Goal: Information Seeking & Learning: Learn about a topic

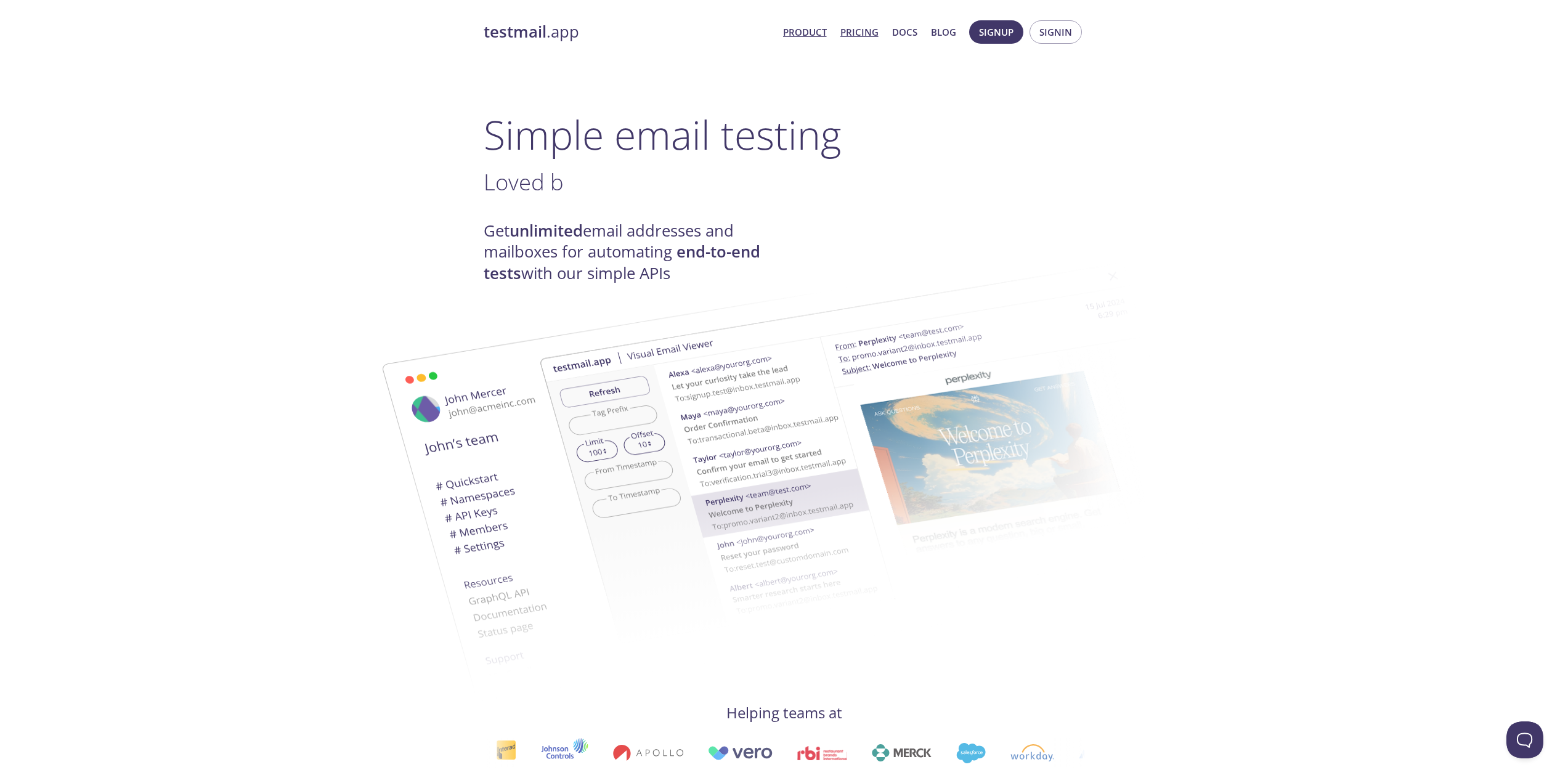
click at [860, 32] on link "Pricing" at bounding box center [860, 32] width 38 height 16
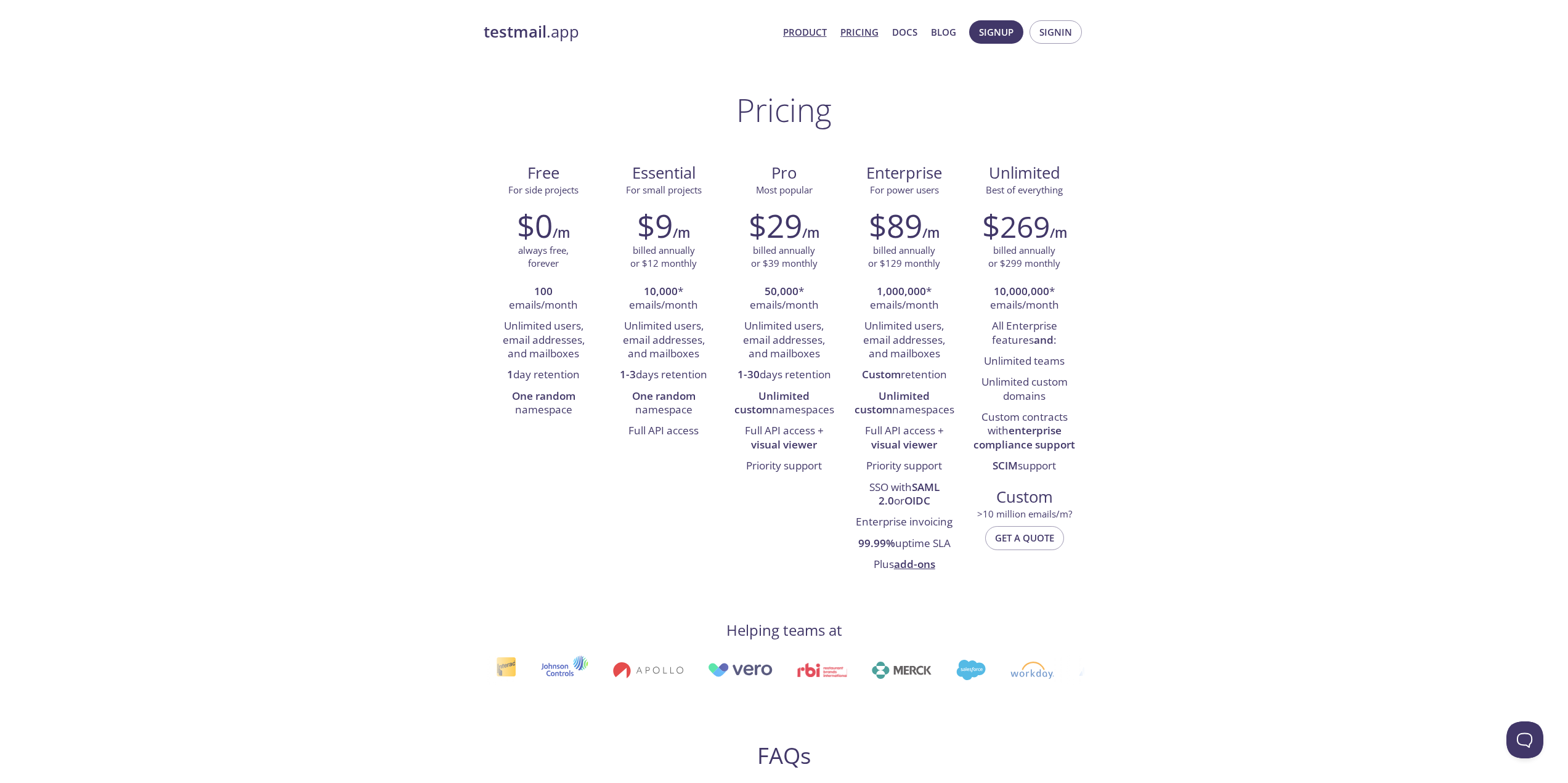
click at [814, 34] on link "Product" at bounding box center [805, 32] width 44 height 16
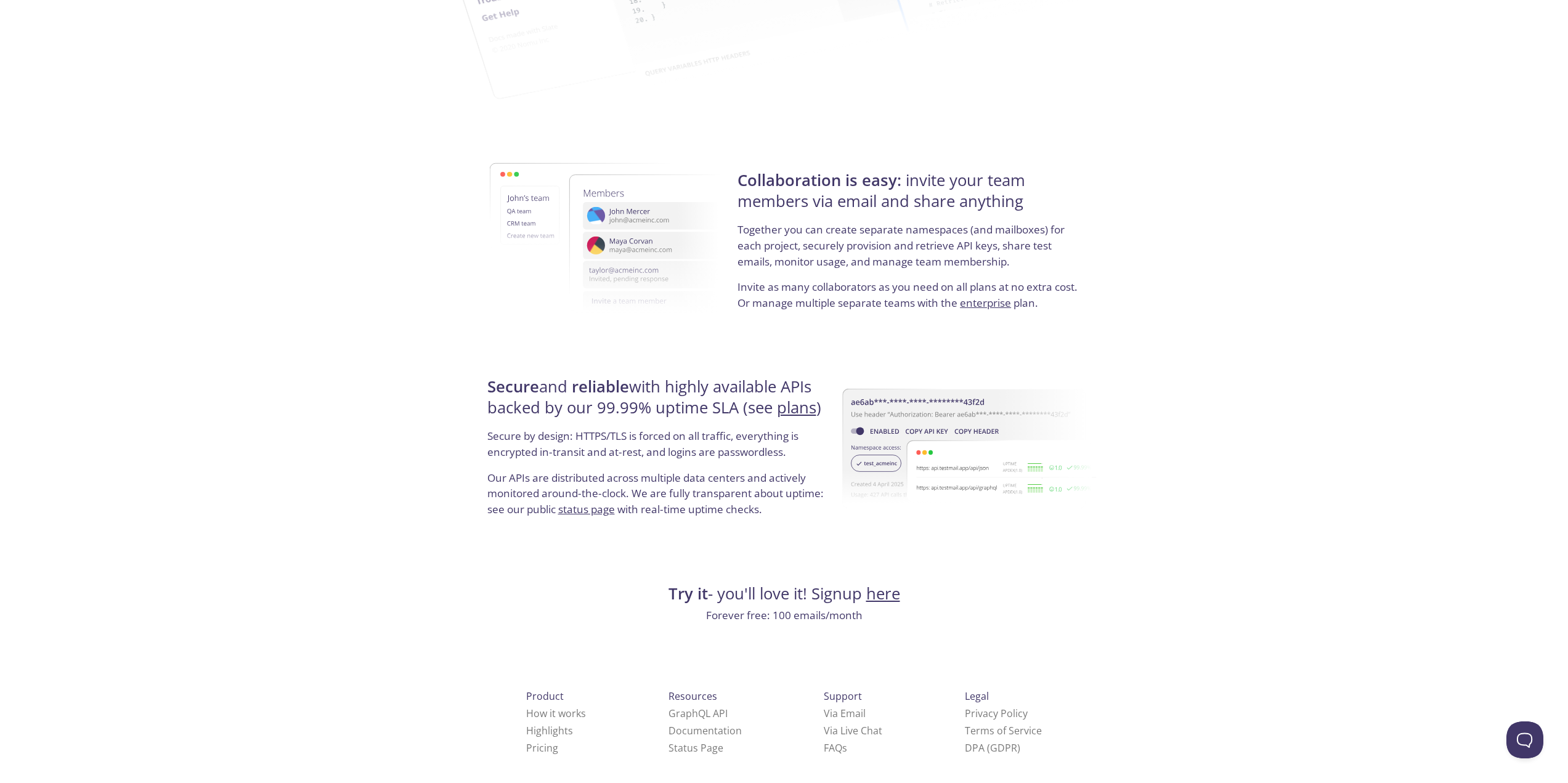
scroll to position [2035, 0]
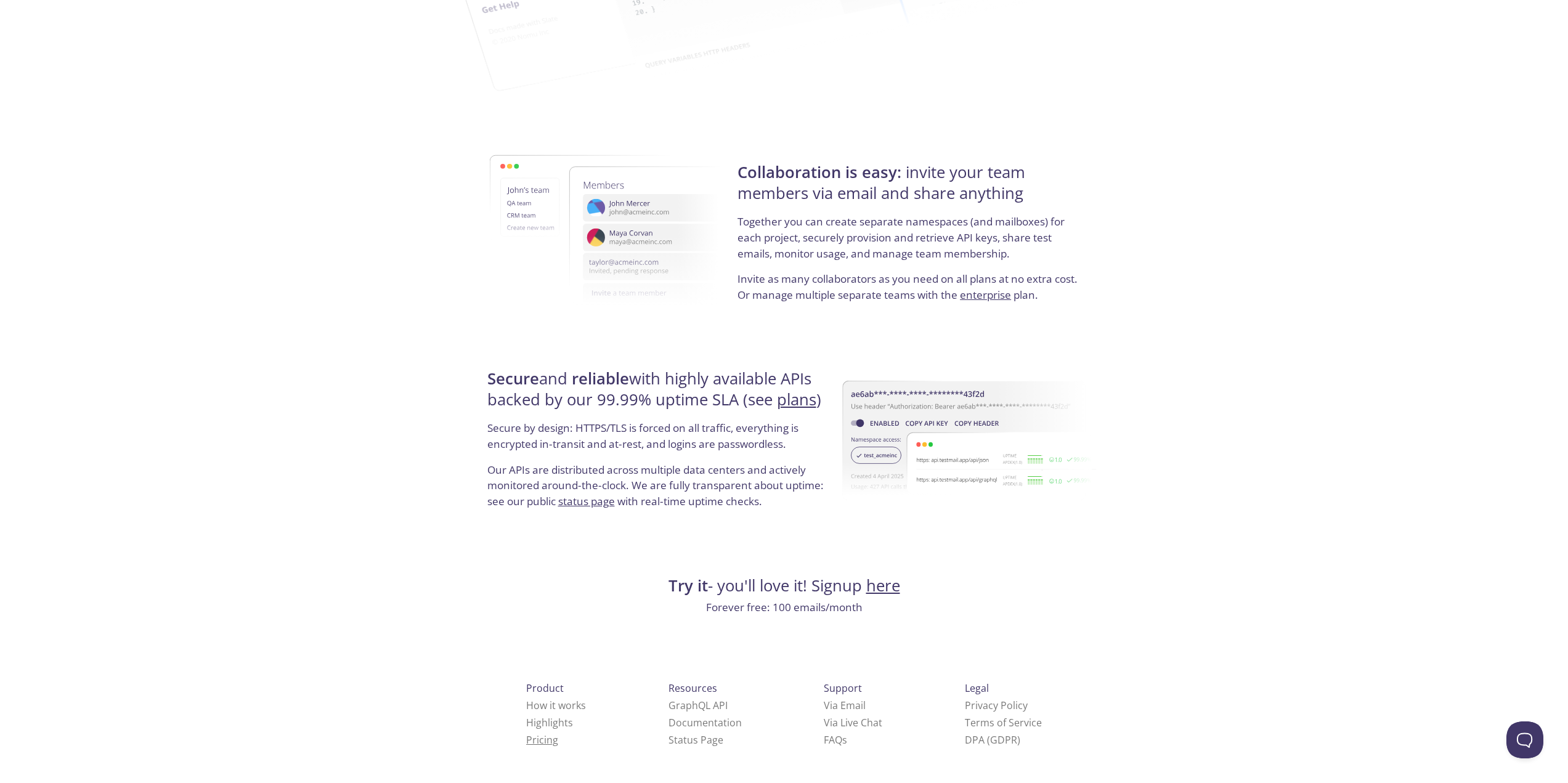
click at [526, 745] on link "Pricing" at bounding box center [542, 740] width 32 height 14
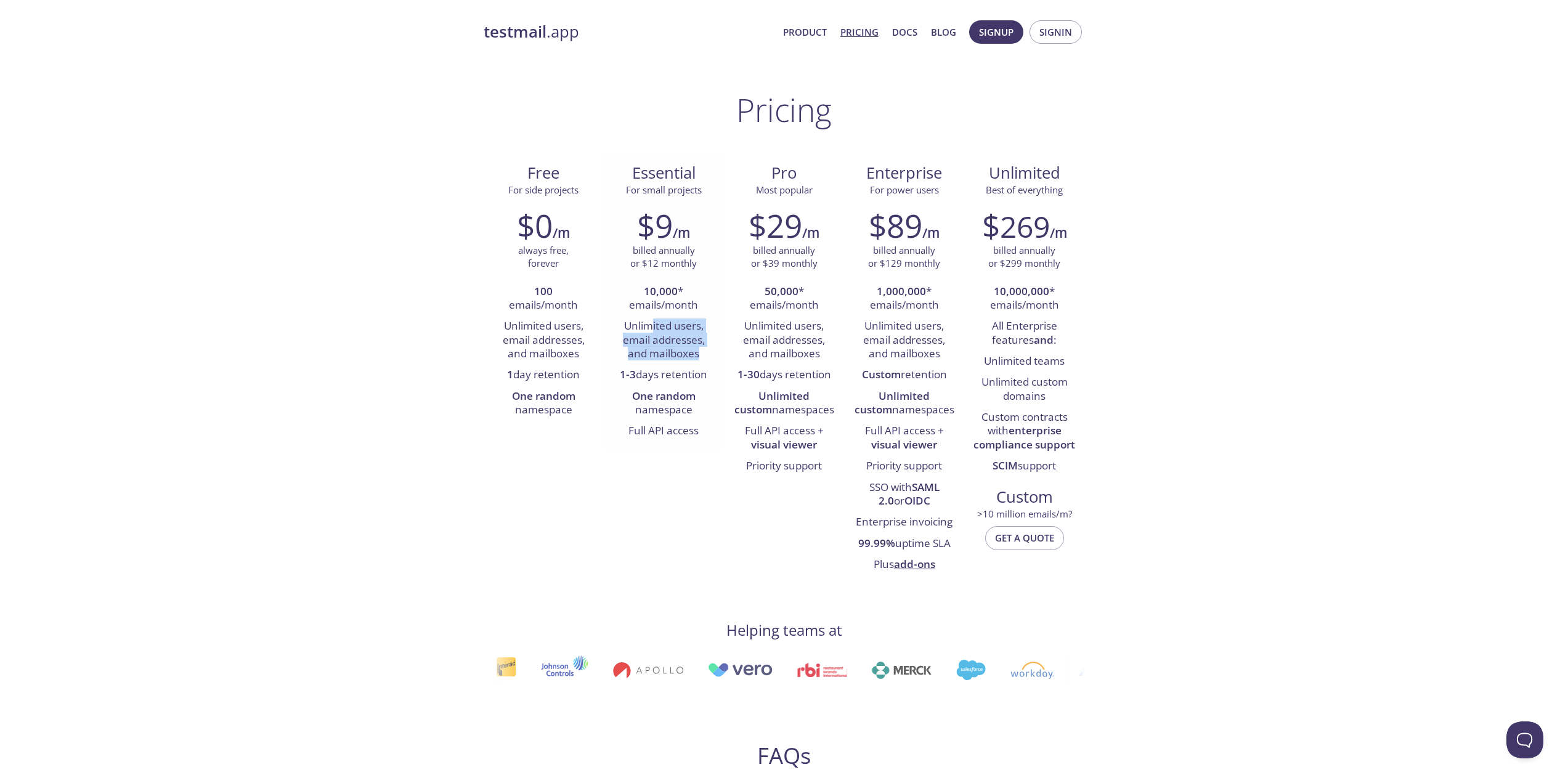
drag, startPoint x: 653, startPoint y: 325, endPoint x: 709, endPoint y: 355, distance: 63.5
click at [709, 355] on li "Unlimited users, email addresses, and mailboxes" at bounding box center [664, 340] width 102 height 49
click at [908, 36] on link "Docs" at bounding box center [904, 32] width 25 height 16
